Goal: Navigation & Orientation: Understand site structure

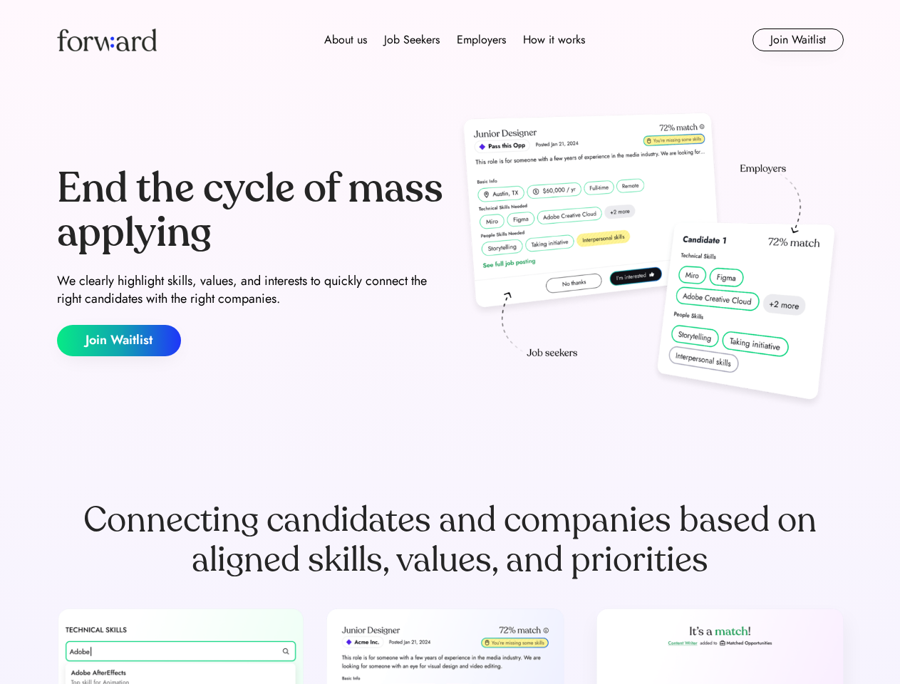
click at [450, 342] on div "End the cycle of mass applying We clearly highlight skills, values, and interes…" at bounding box center [450, 261] width 787 height 306
click at [450, 40] on div "About us Job Seekers Employers How it works" at bounding box center [454, 39] width 561 height 17
click at [107, 40] on img at bounding box center [107, 39] width 100 height 23
click at [455, 40] on div "About us Job Seekers Employers How it works" at bounding box center [454, 39] width 561 height 17
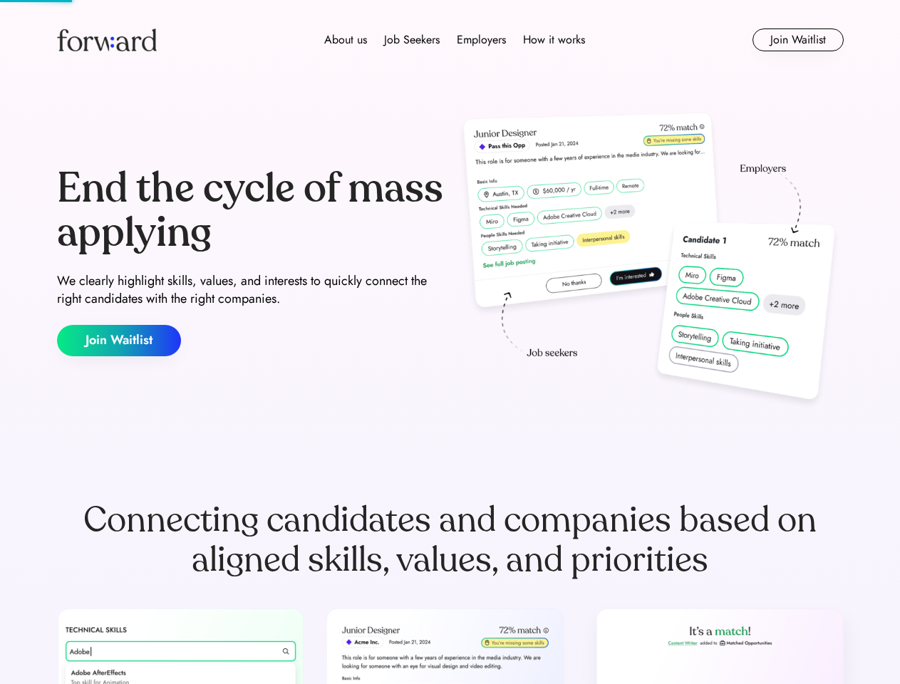
click at [346, 40] on div "About us" at bounding box center [345, 39] width 43 height 17
click at [412, 40] on div "Job Seekers" at bounding box center [412, 39] width 56 height 17
click at [481, 40] on div "Employers" at bounding box center [481, 39] width 49 height 17
